Goal: Check status: Check status

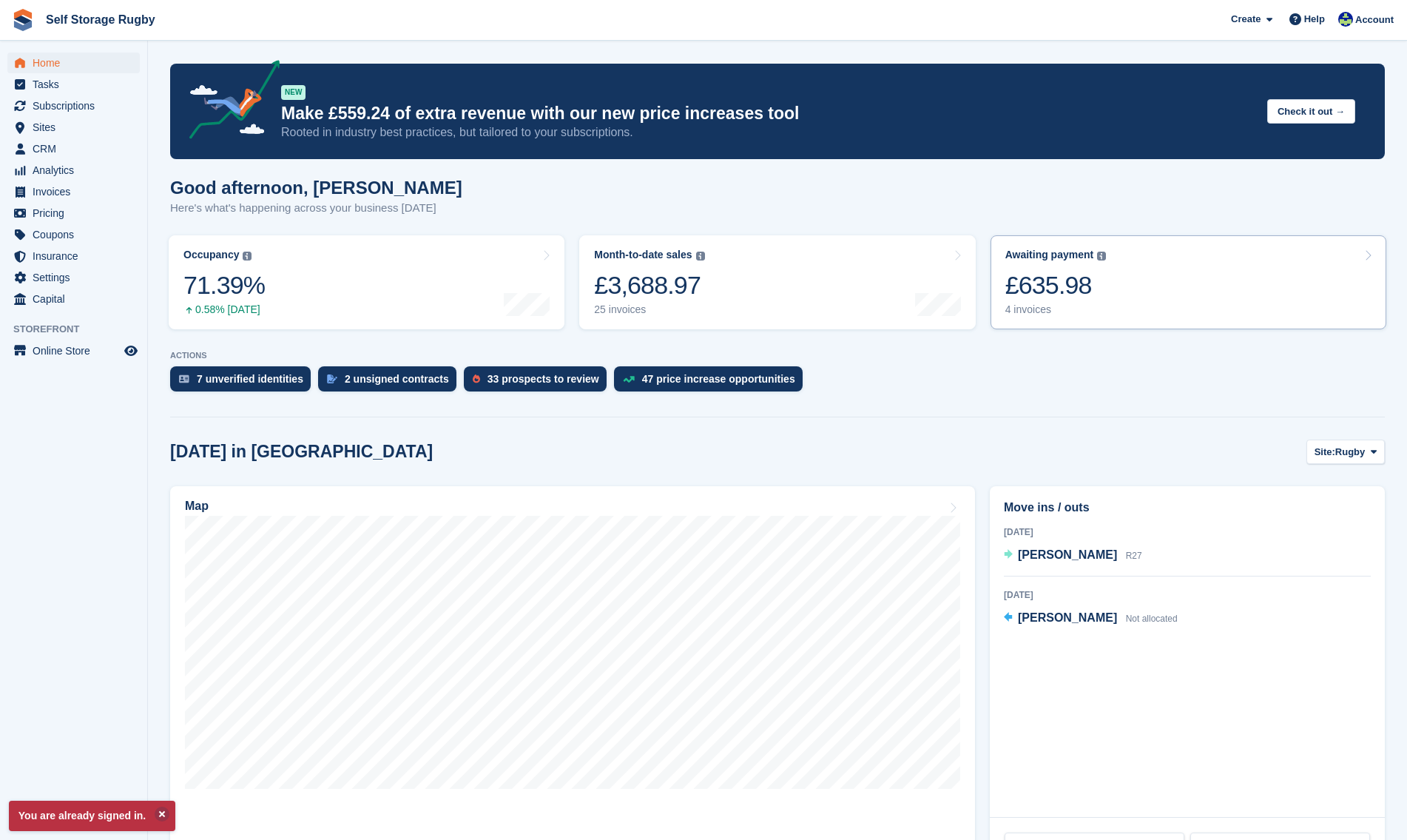
click at [1077, 281] on div "£635.98" at bounding box center [1056, 285] width 101 height 31
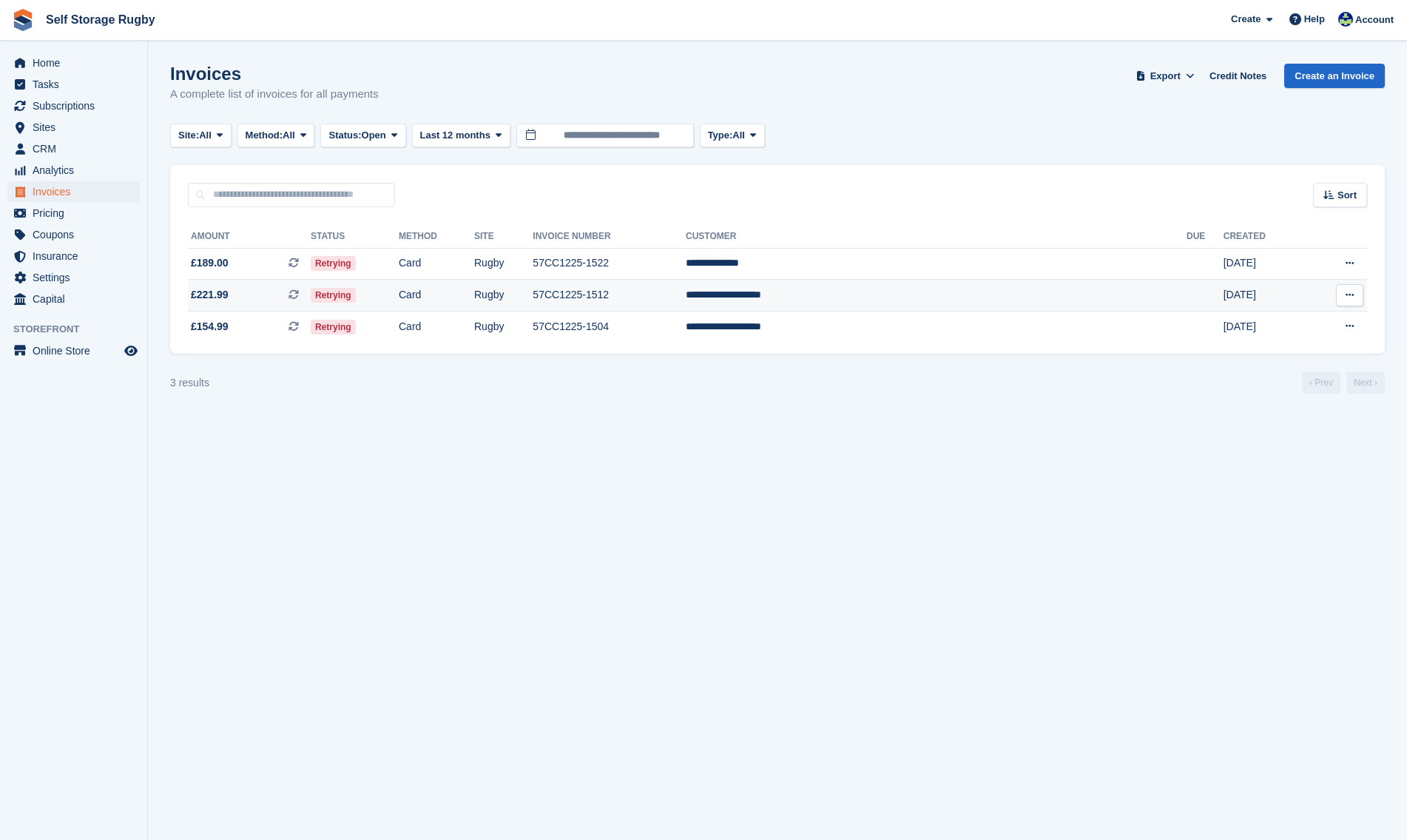
click at [399, 297] on td "Retrying" at bounding box center [355, 295] width 88 height 31
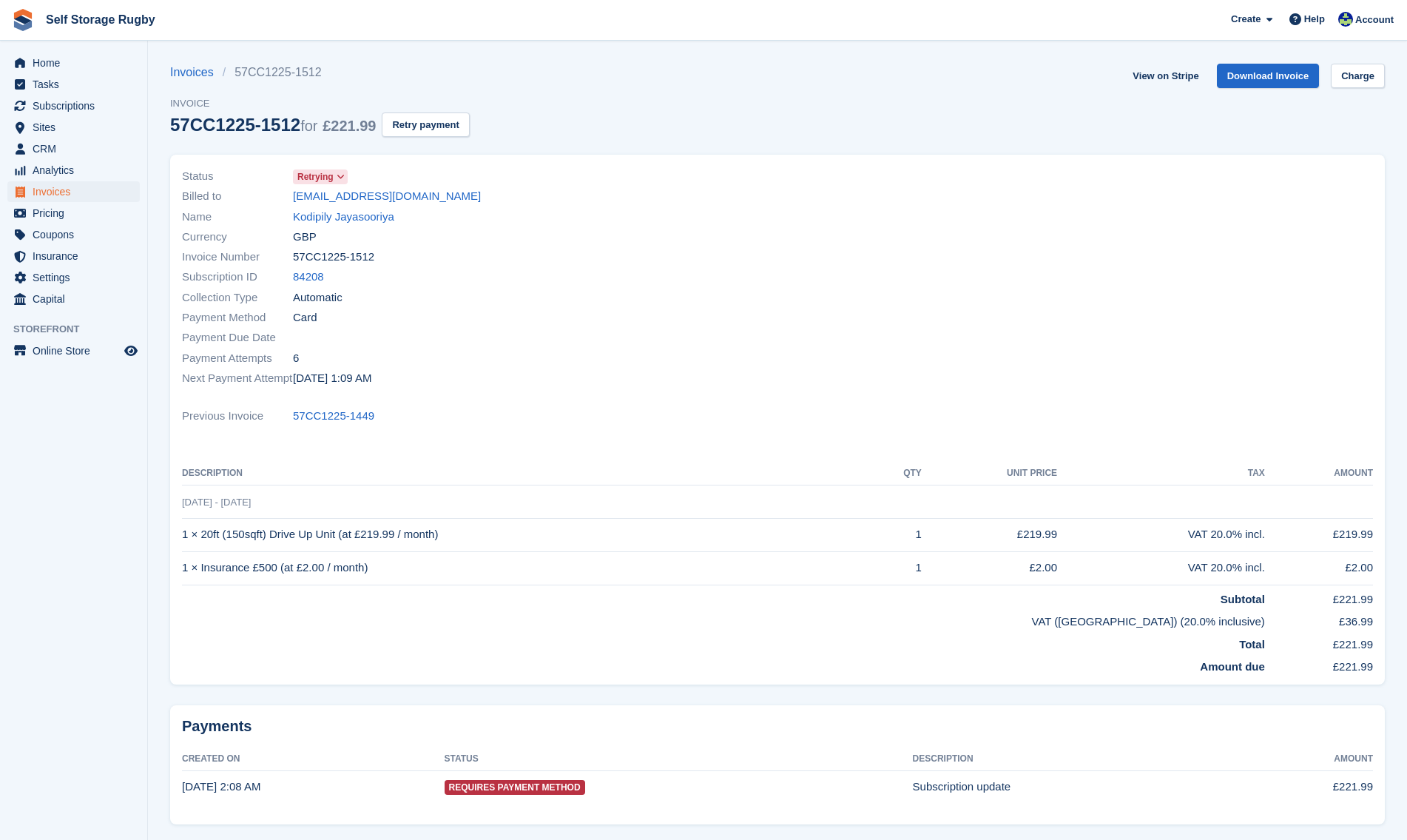
drag, startPoint x: 438, startPoint y: 194, endPoint x: 288, endPoint y: 196, distance: 150.0
click at [288, 196] on div "Billed to [EMAIL_ADDRESS][DOMAIN_NAME]" at bounding box center [475, 196] width 586 height 20
copy div "[EMAIL_ADDRESS][DOMAIN_NAME]"
click at [204, 210] on span "Name" at bounding box center [238, 217] width 111 height 17
click at [458, 202] on div "Billed to jayasooriya00@gmail.com" at bounding box center [475, 196] width 586 height 20
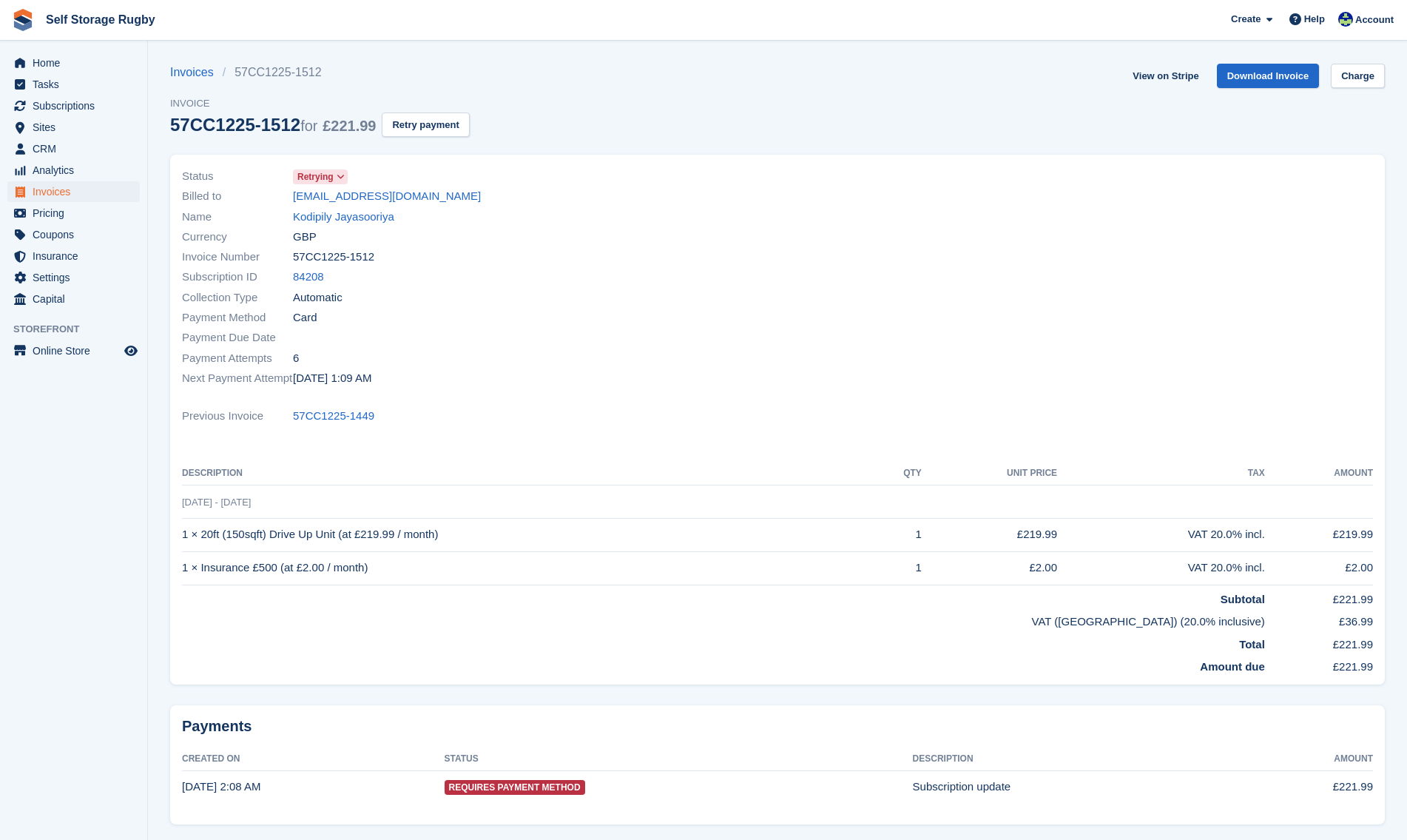
drag, startPoint x: 447, startPoint y: 200, endPoint x: 292, endPoint y: 204, distance: 155.1
click at [292, 204] on div "Billed to jayasooriya00@gmail.com" at bounding box center [475, 196] width 586 height 20
copy div "[EMAIL_ADDRESS][DOMAIN_NAME]"
click at [235, 244] on span "Currency" at bounding box center [238, 237] width 111 height 17
click at [384, 187] on div "Billed to jayasooriya00@gmail.com" at bounding box center [475, 196] width 586 height 20
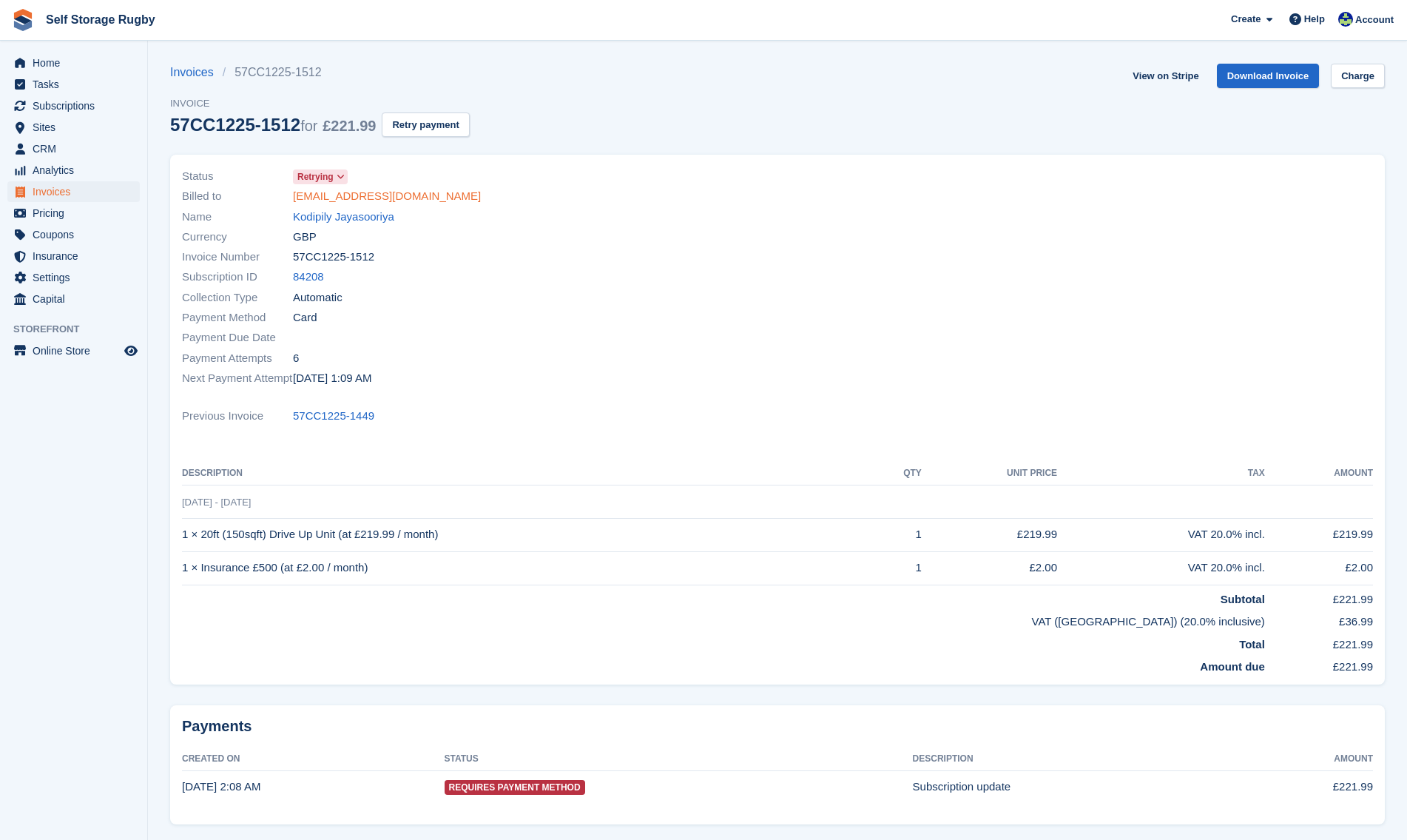
click at [388, 190] on link "[EMAIL_ADDRESS][DOMAIN_NAME]" at bounding box center [386, 196] width 188 height 17
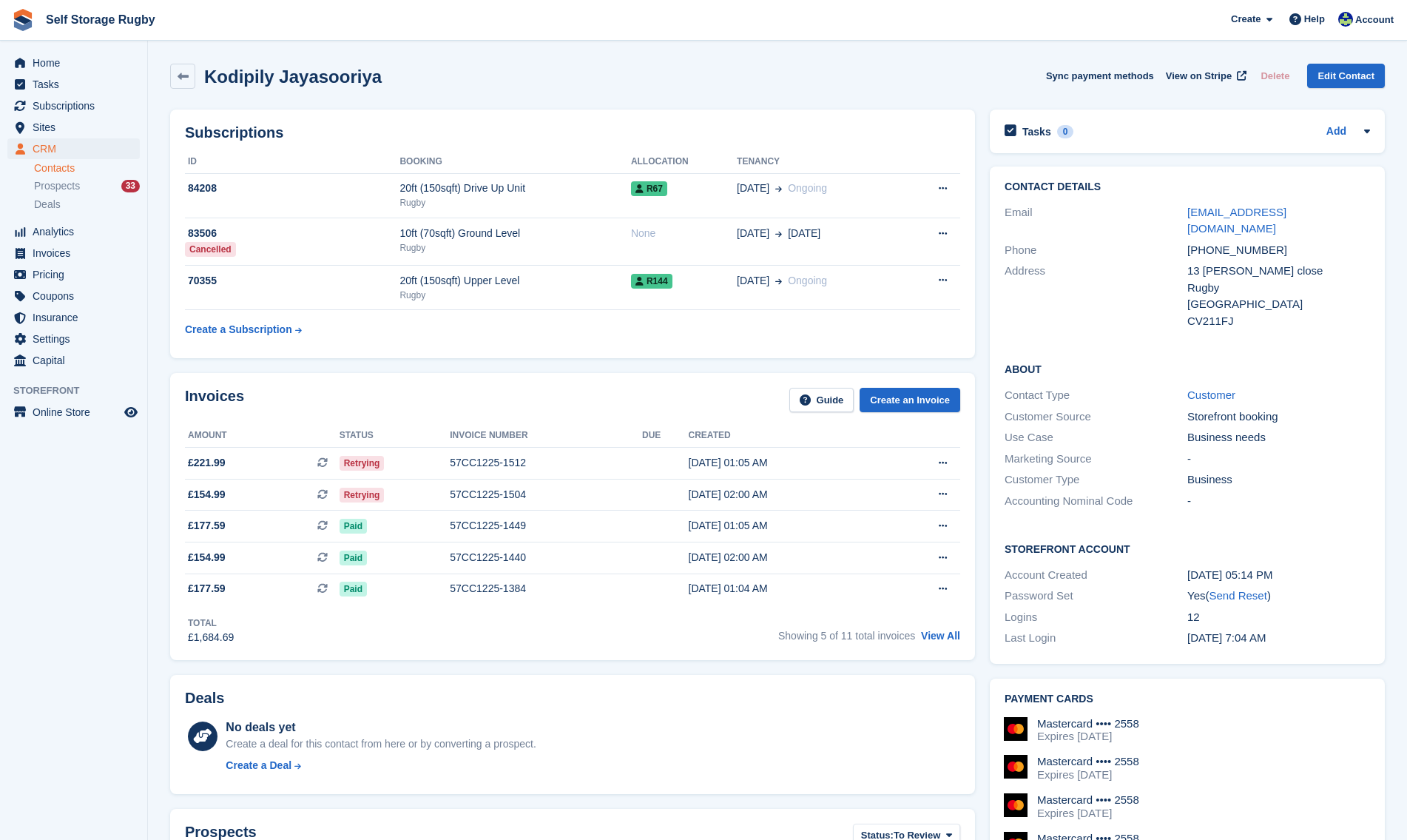
drag, startPoint x: 1214, startPoint y: 213, endPoint x: 1161, endPoint y: 222, distance: 53.8
click at [1161, 240] on div "Phone +447366612069" at bounding box center [1187, 250] width 366 height 21
click at [130, 491] on aside "Home Tasks Subscriptions Subscriptions Subscriptions Contracts Price increases …" at bounding box center [73, 423] width 147 height 766
click at [186, 85] on link at bounding box center [182, 76] width 25 height 25
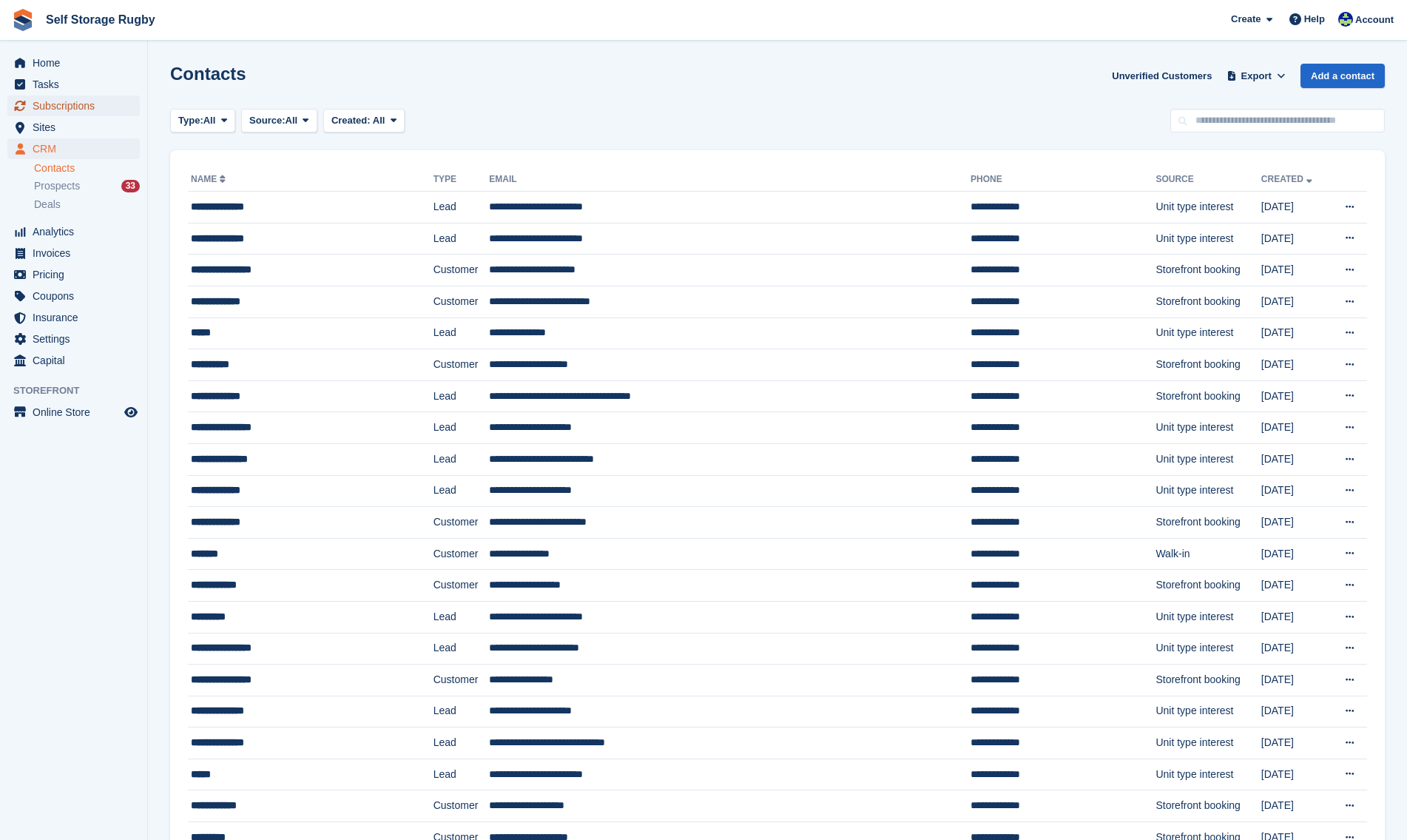
click at [85, 105] on span "Subscriptions" at bounding box center [77, 106] width 89 height 20
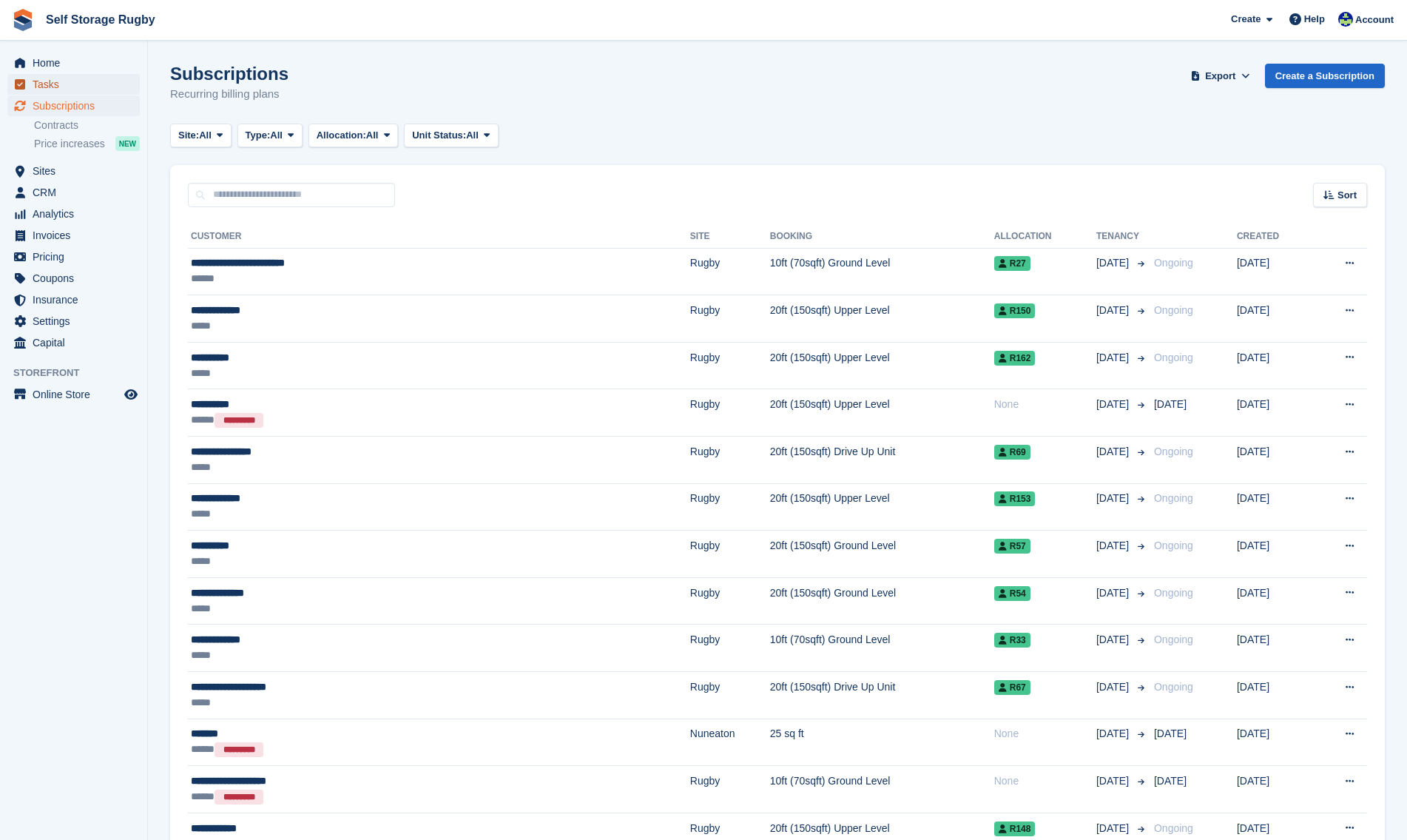
click at [46, 77] on span "Tasks" at bounding box center [77, 84] width 89 height 20
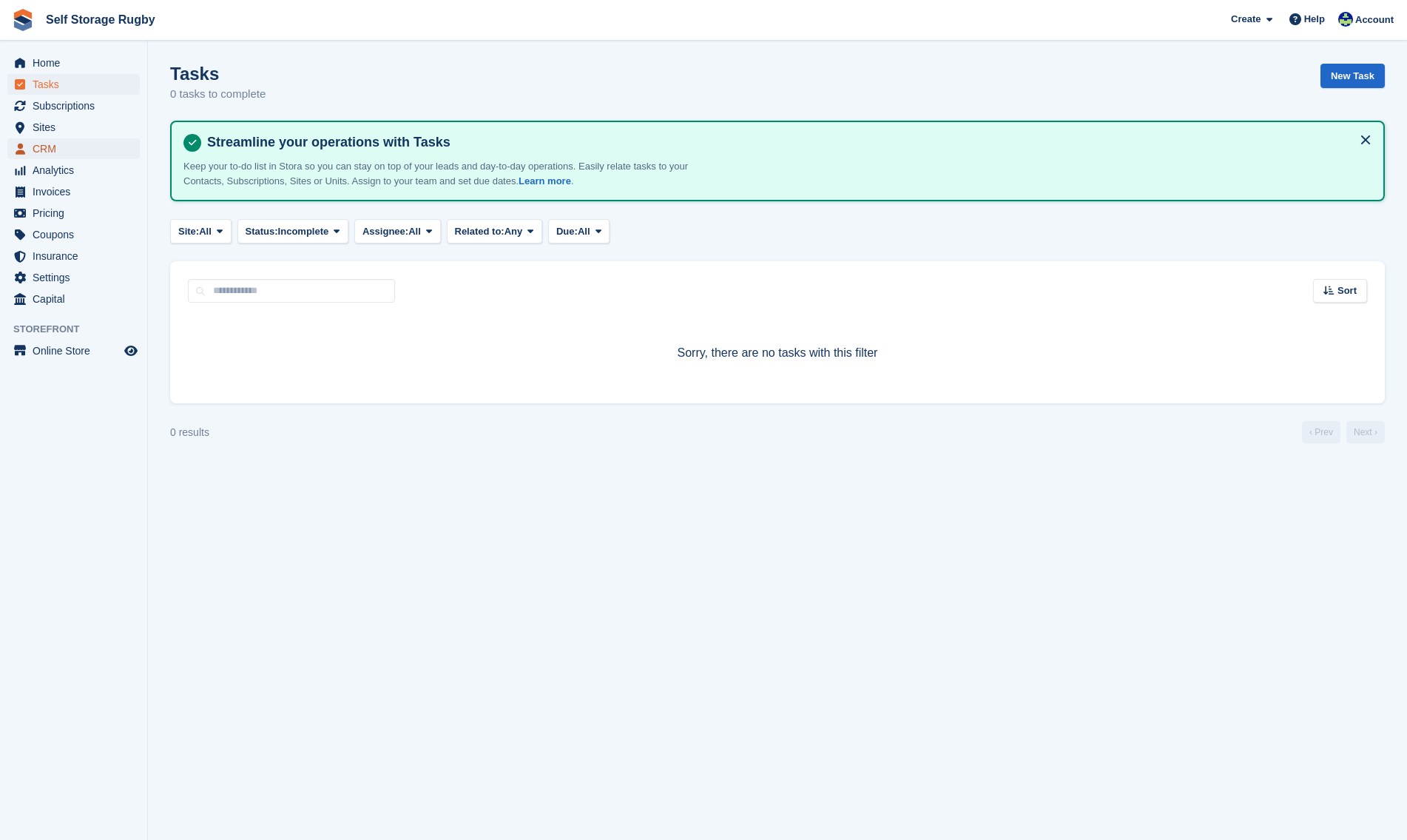
click at [57, 146] on span "CRM" at bounding box center [77, 148] width 89 height 20
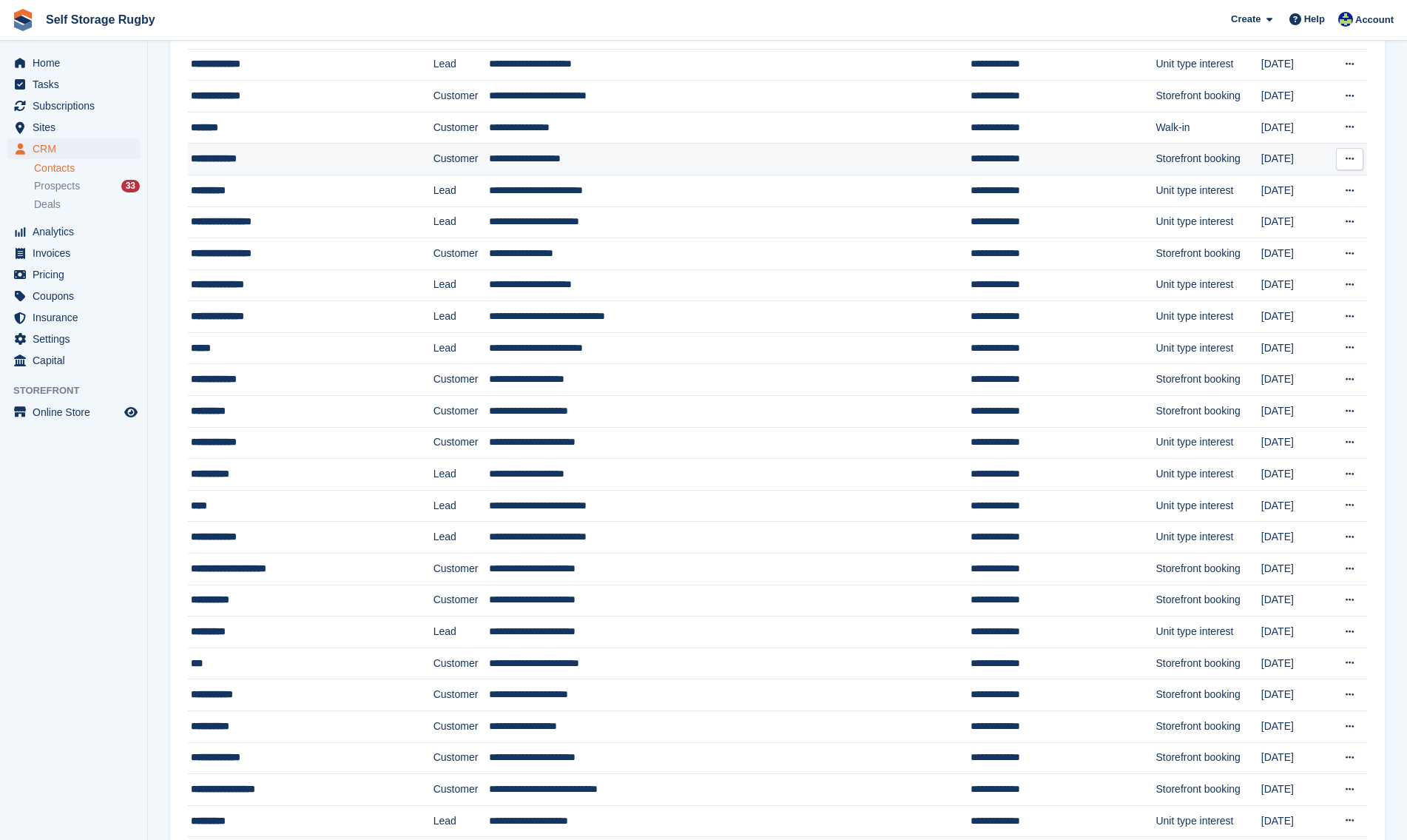
scroll to position [518, 0]
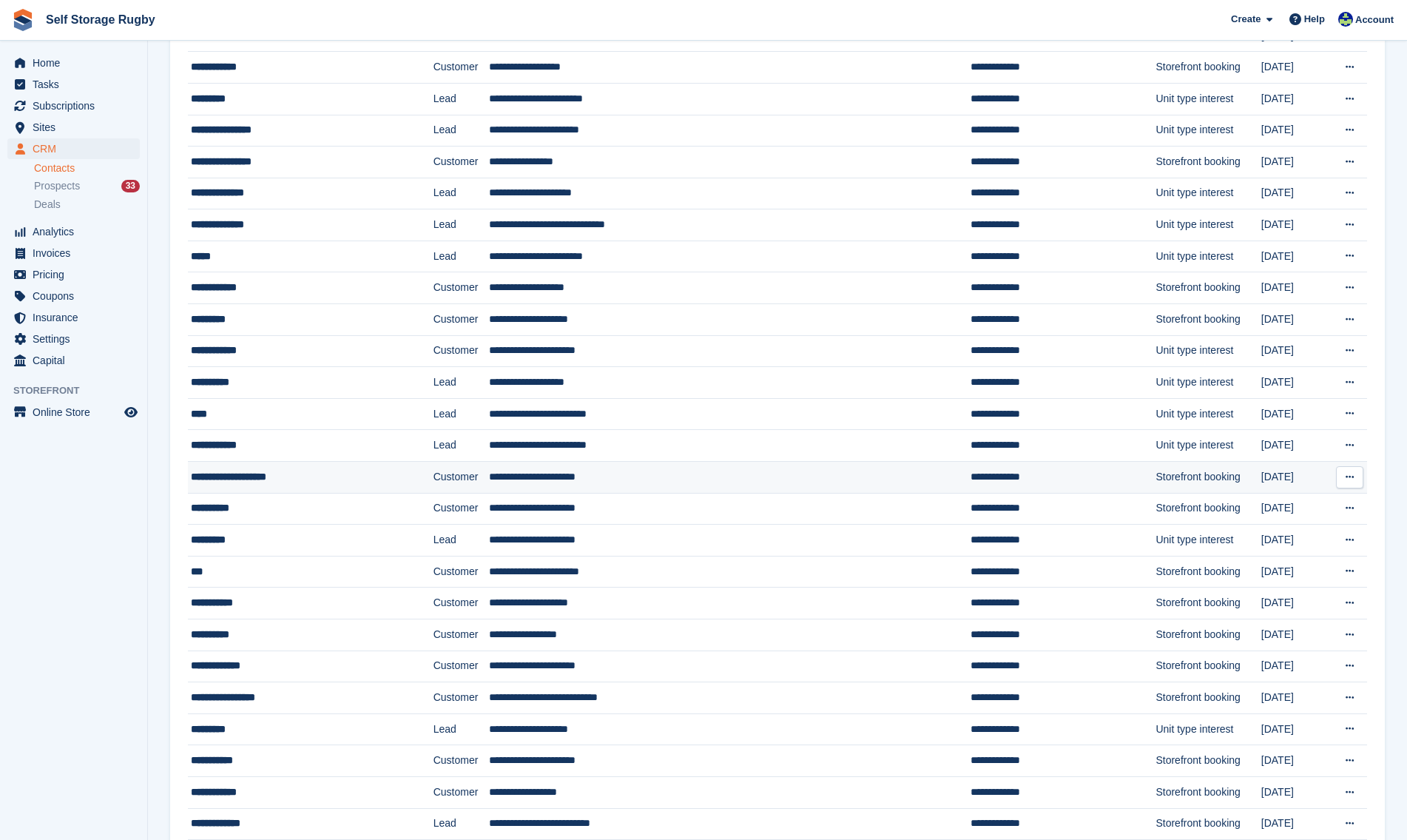
click at [255, 477] on div "**********" at bounding box center [288, 476] width 195 height 16
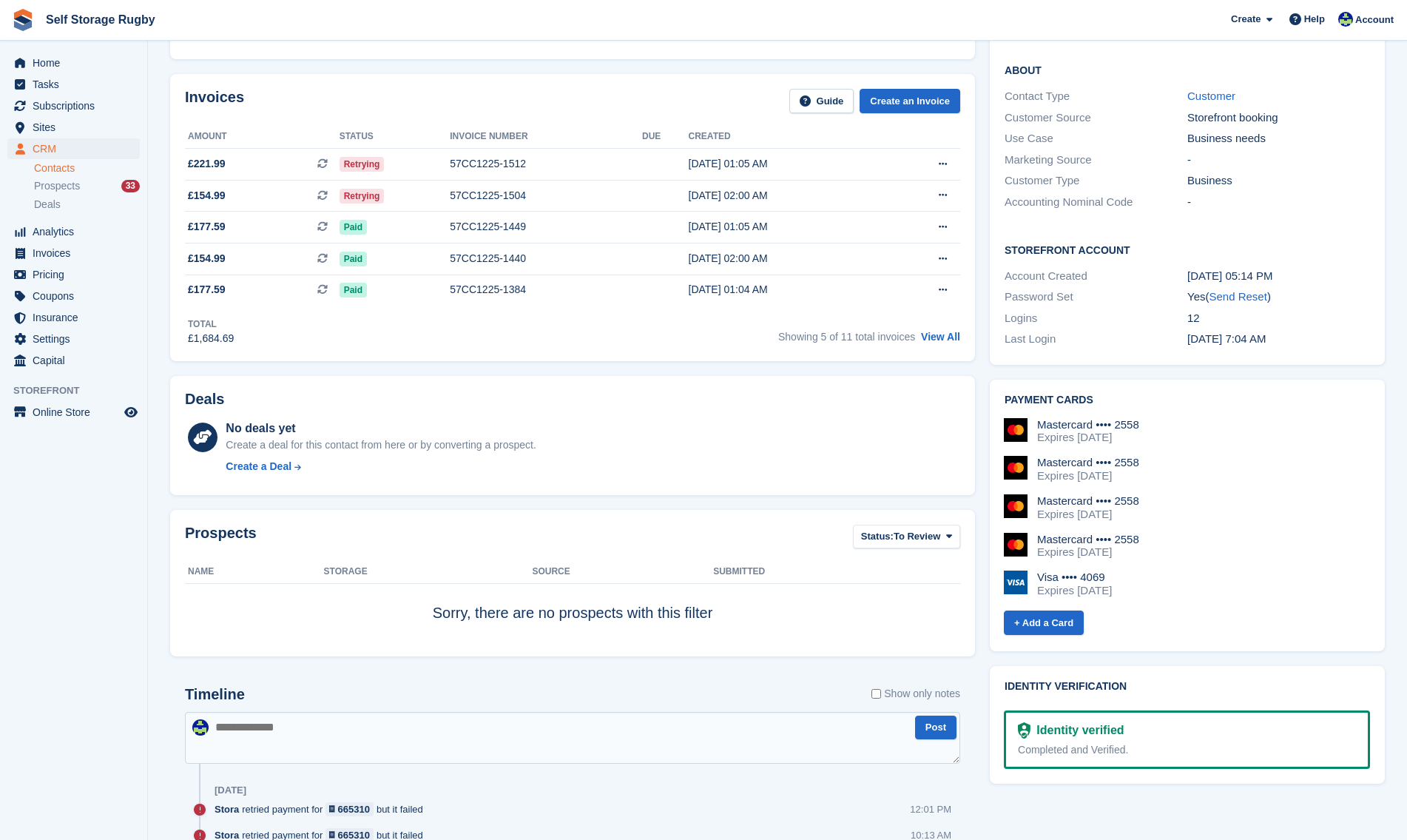
scroll to position [518, 0]
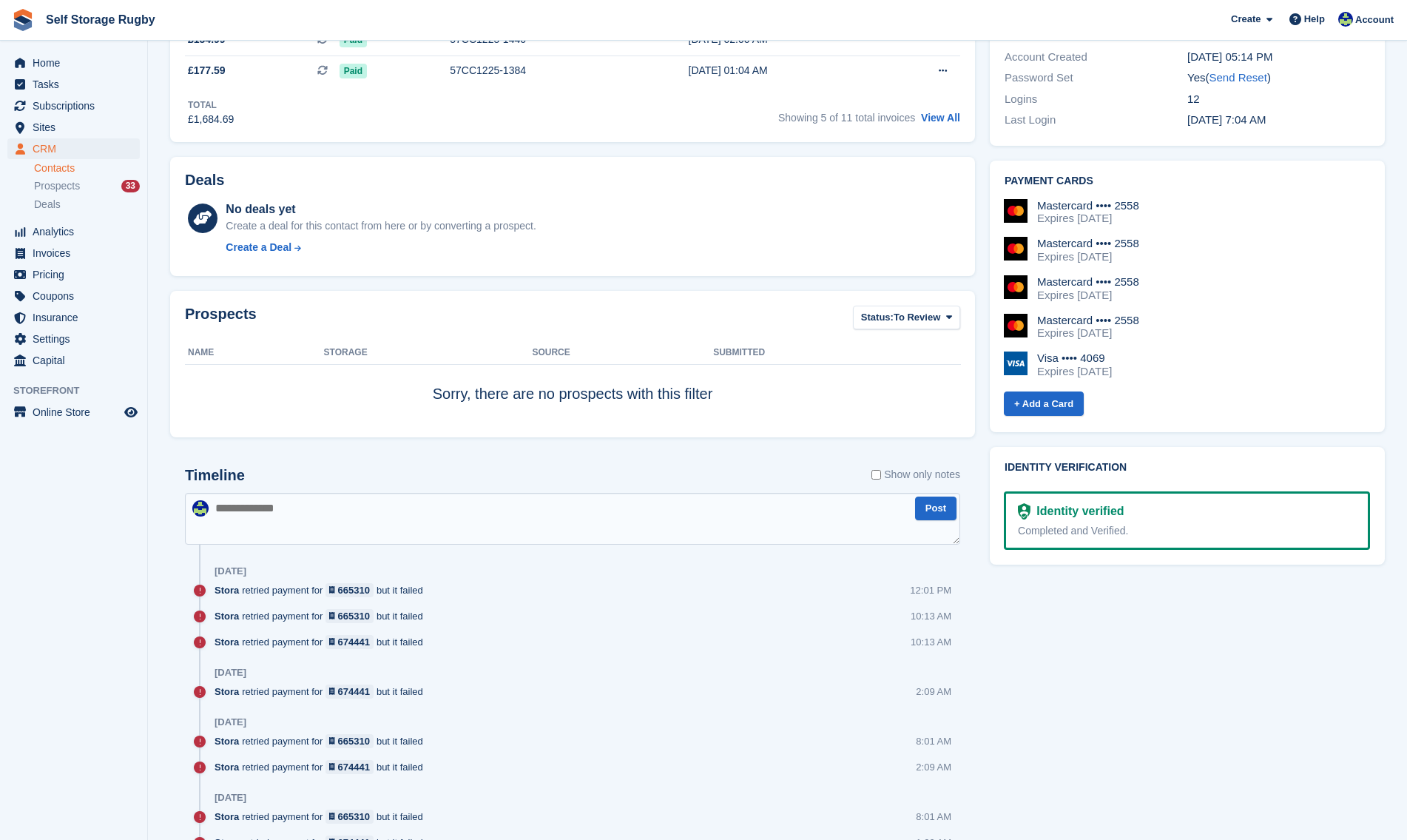
click at [112, 509] on aside "Home Tasks Subscriptions Subscriptions Subscriptions Contracts Price increases …" at bounding box center [73, 423] width 147 height 766
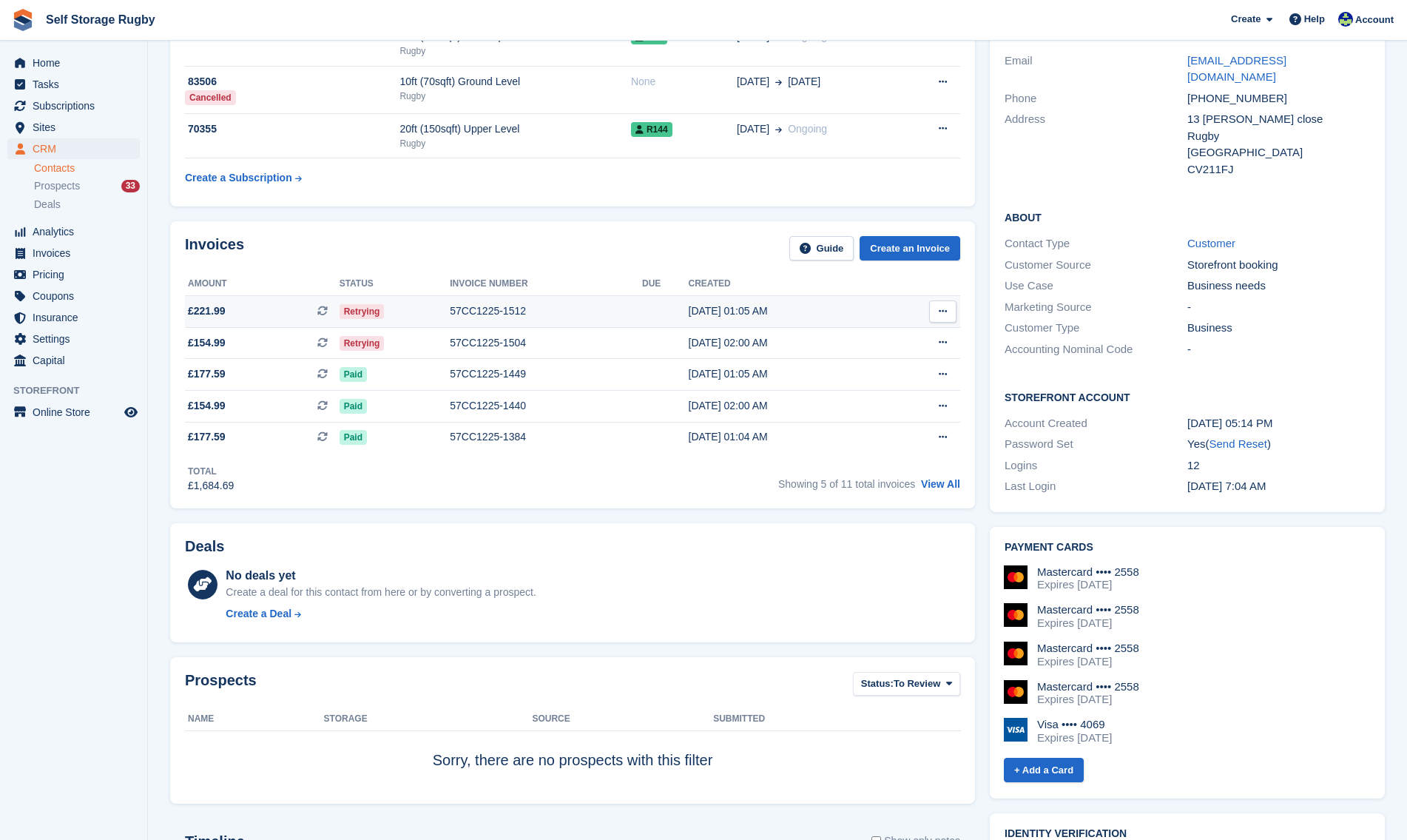
scroll to position [148, 0]
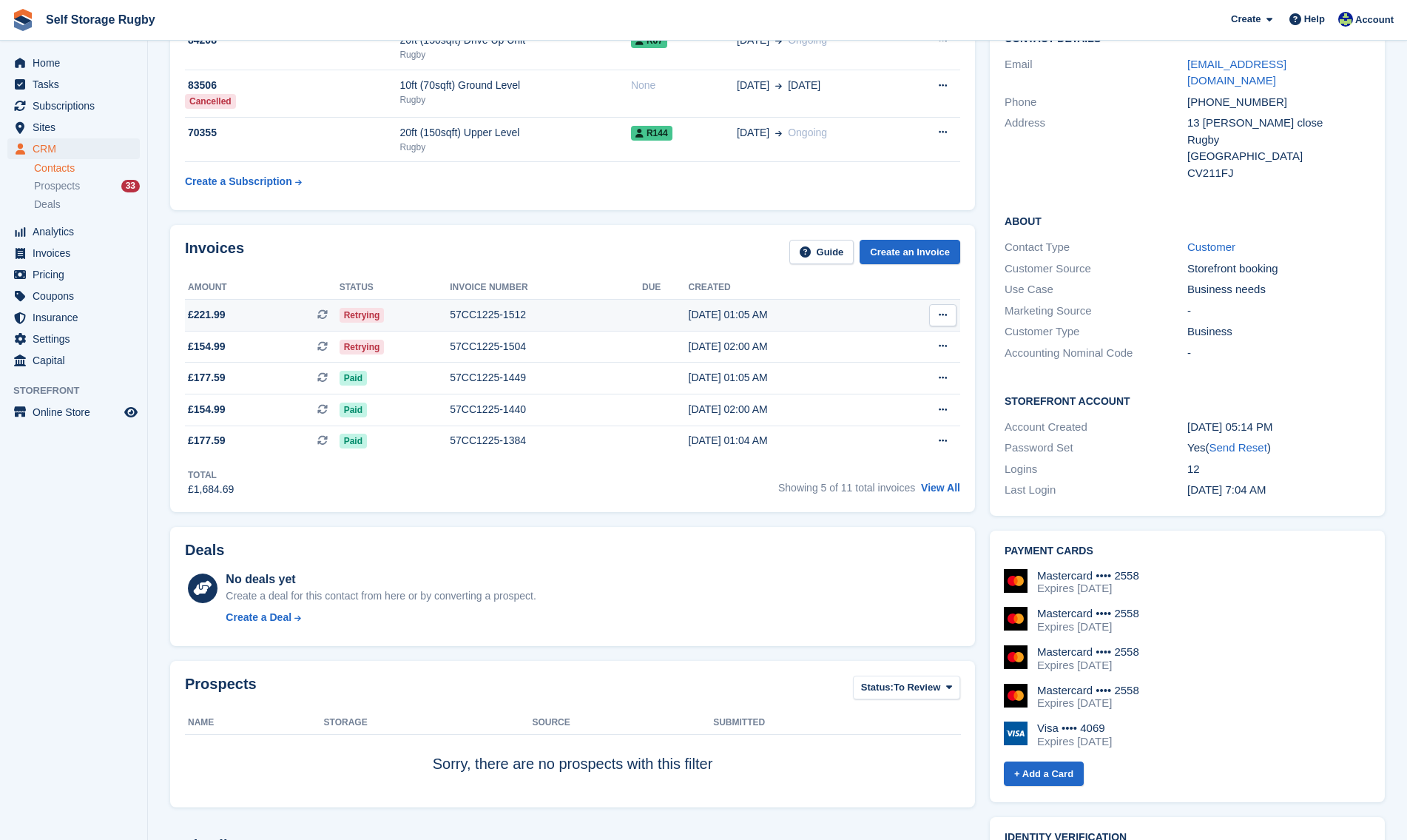
click at [360, 315] on span "Retrying" at bounding box center [362, 315] width 45 height 15
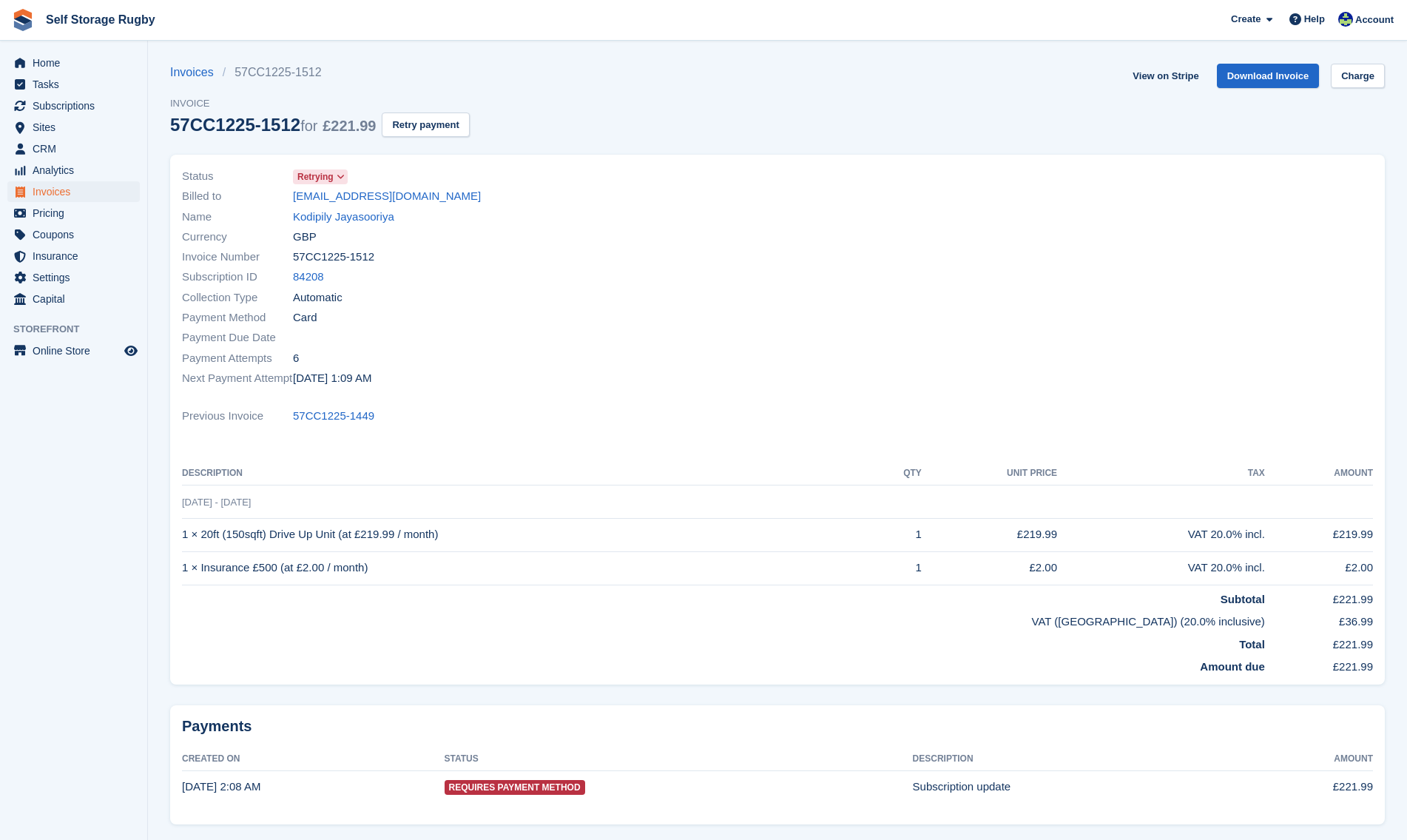
click at [327, 176] on span "Retrying" at bounding box center [315, 177] width 36 height 13
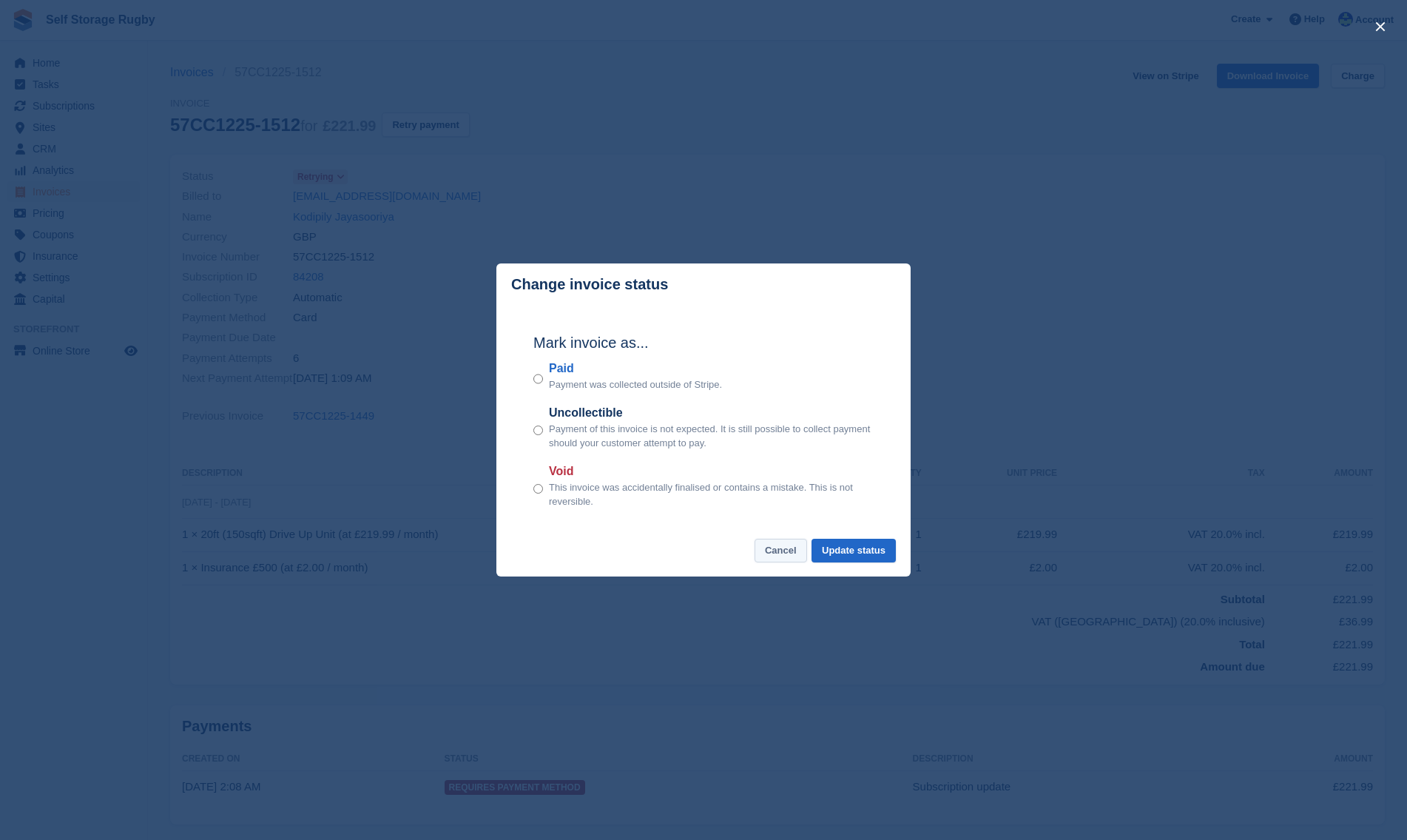
click at [787, 558] on button "Cancel" at bounding box center [781, 551] width 53 height 24
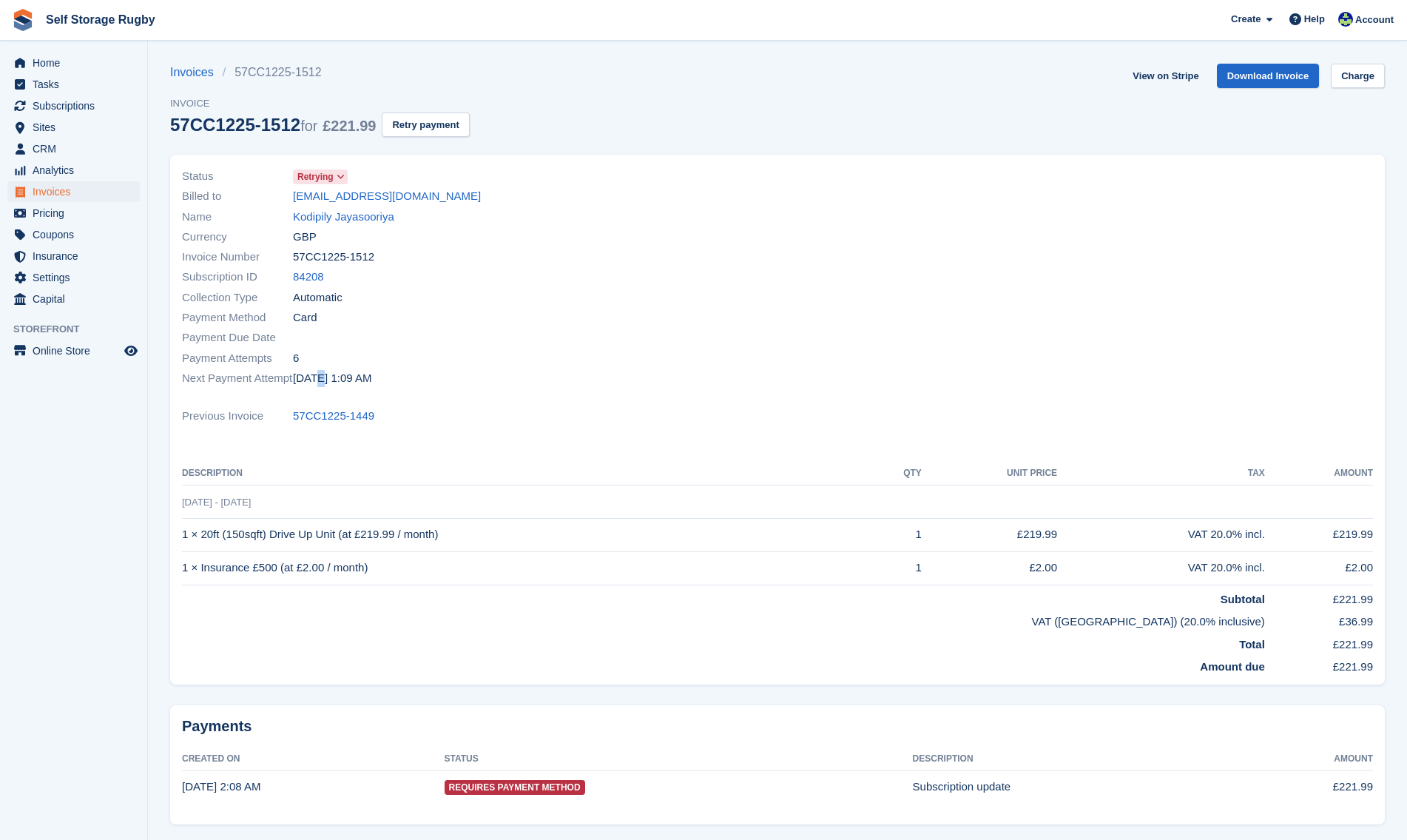
drag, startPoint x: 314, startPoint y: 377, endPoint x: 347, endPoint y: 381, distance: 33.2
click at [347, 381] on time "[DATE] 1:09 AM" at bounding box center [332, 378] width 79 height 17
click at [349, 381] on time "[DATE] 1:09 AM" at bounding box center [332, 378] width 79 height 17
